Goal: Information Seeking & Learning: Compare options

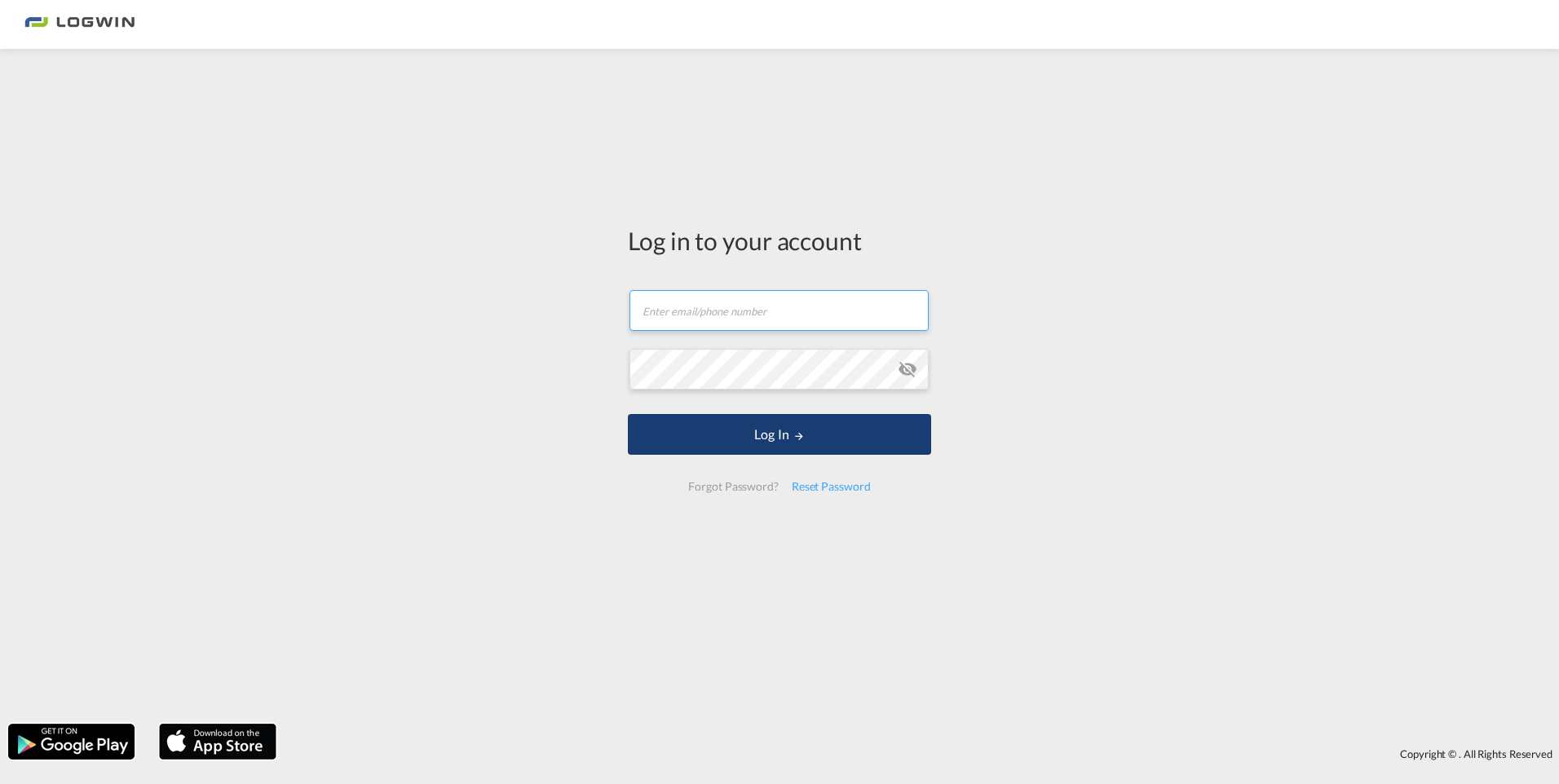
type input "luc.hofkens@logwin-logistics.com"
click at [788, 431] on button "Log In" at bounding box center [779, 434] width 303 height 41
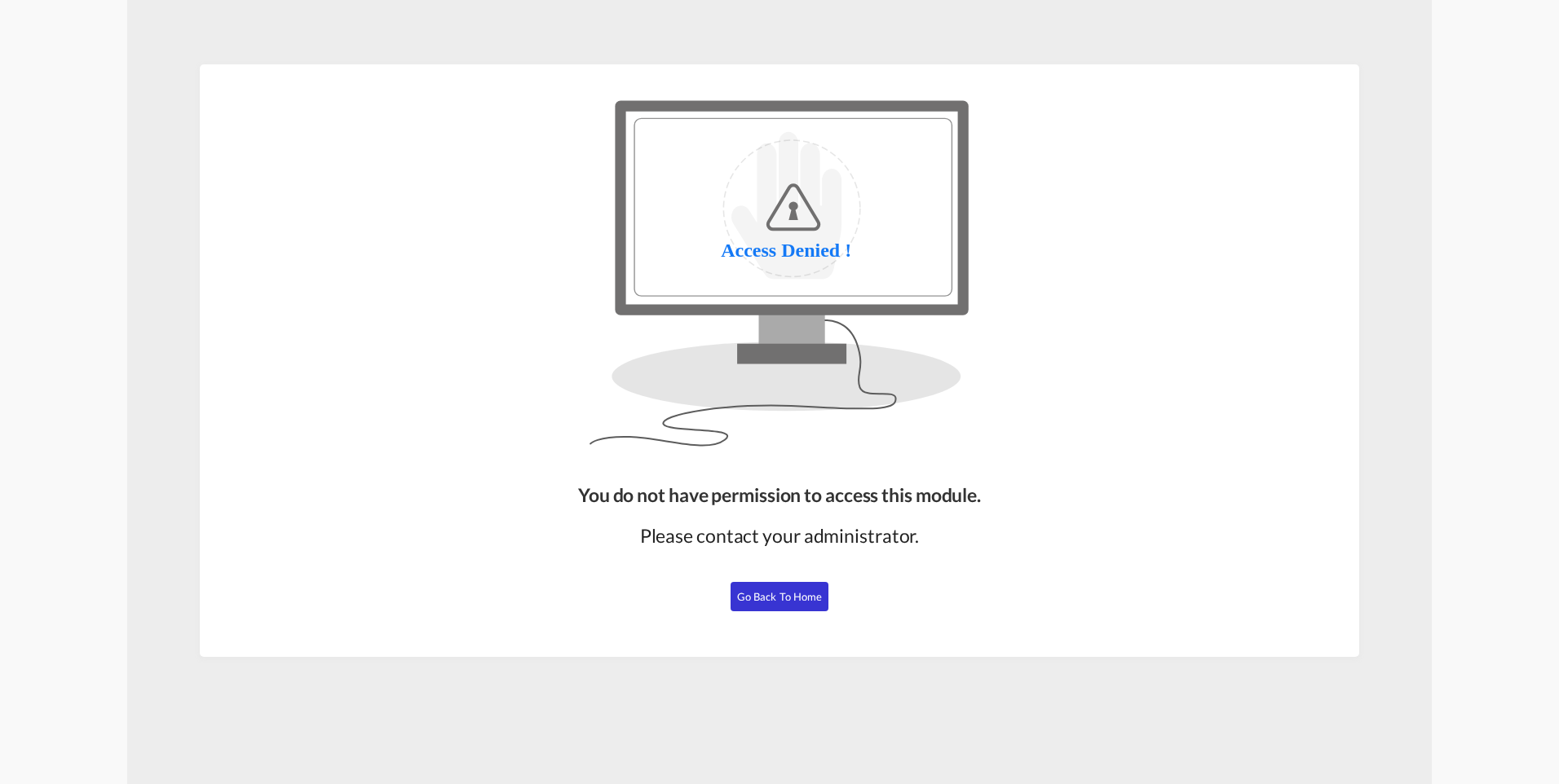
click at [784, 600] on span "Go Back to Home" at bounding box center [779, 596] width 86 height 13
